Goal: Information Seeking & Learning: Compare options

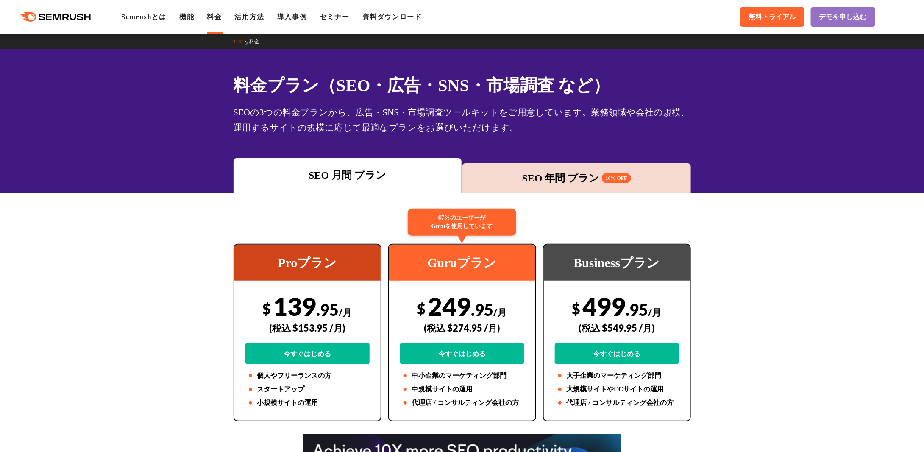
scroll to position [155, 0]
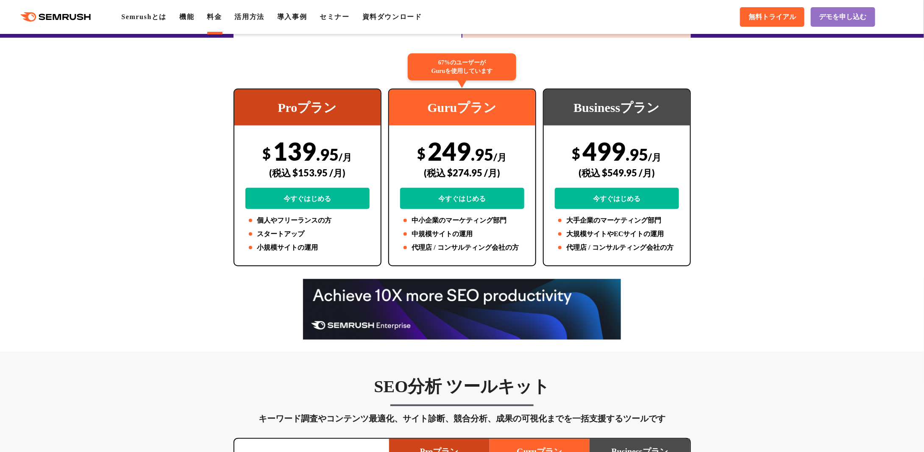
drag, startPoint x: 270, startPoint y: 153, endPoint x: 336, endPoint y: 152, distance: 65.3
click at [336, 152] on div "$ 139 .95 /月 (税込 $153.95 /月) 今すぐはじめる" at bounding box center [307, 172] width 124 height 73
copy div "139 .95"
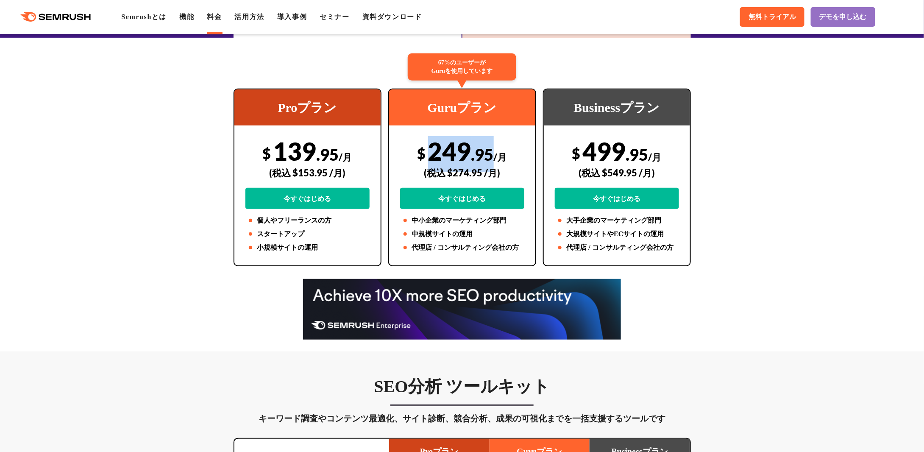
drag, startPoint x: 453, startPoint y: 153, endPoint x: 493, endPoint y: 153, distance: 39.8
click at [493, 153] on div "$ 249 .95 /月 (税込 $274.95 /月) 今すぐはじめる" at bounding box center [462, 172] width 124 height 73
click at [487, 173] on div "(税込 $274.95 /月)" at bounding box center [462, 173] width 124 height 30
drag, startPoint x: 453, startPoint y: 175, endPoint x: 480, endPoint y: 175, distance: 27.5
click at [480, 175] on div "(税込 $274.95 /月)" at bounding box center [462, 173] width 124 height 30
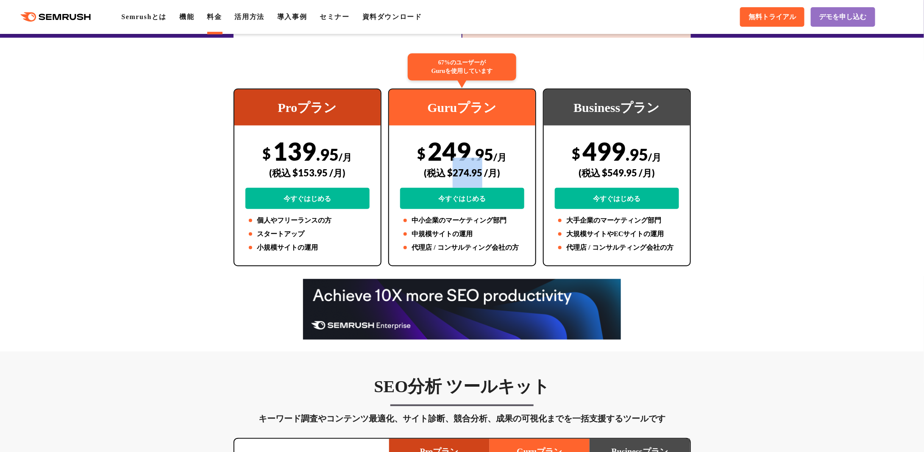
copy div "274.95"
drag, startPoint x: 278, startPoint y: 152, endPoint x: 305, endPoint y: 167, distance: 31.3
click at [320, 156] on div "$ 139 .95 /月 (税込 $153.95 /月) 今すぐはじめる" at bounding box center [307, 172] width 124 height 73
click at [298, 172] on div "(税込 $153.95 /月)" at bounding box center [307, 173] width 124 height 30
drag, startPoint x: 298, startPoint y: 174, endPoint x: 327, endPoint y: 173, distance: 29.3
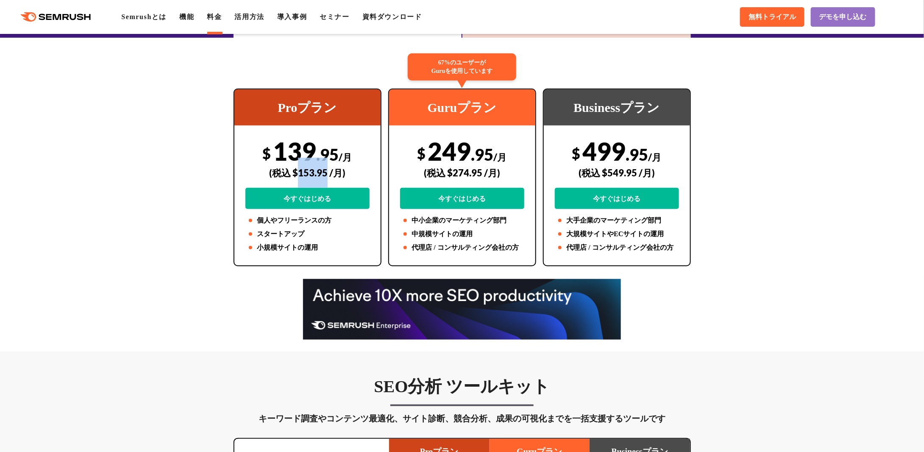
click at [327, 173] on div "(税込 $153.95 /月)" at bounding box center [307, 173] width 124 height 30
copy div "153.95"
